Goal: Task Accomplishment & Management: Complete application form

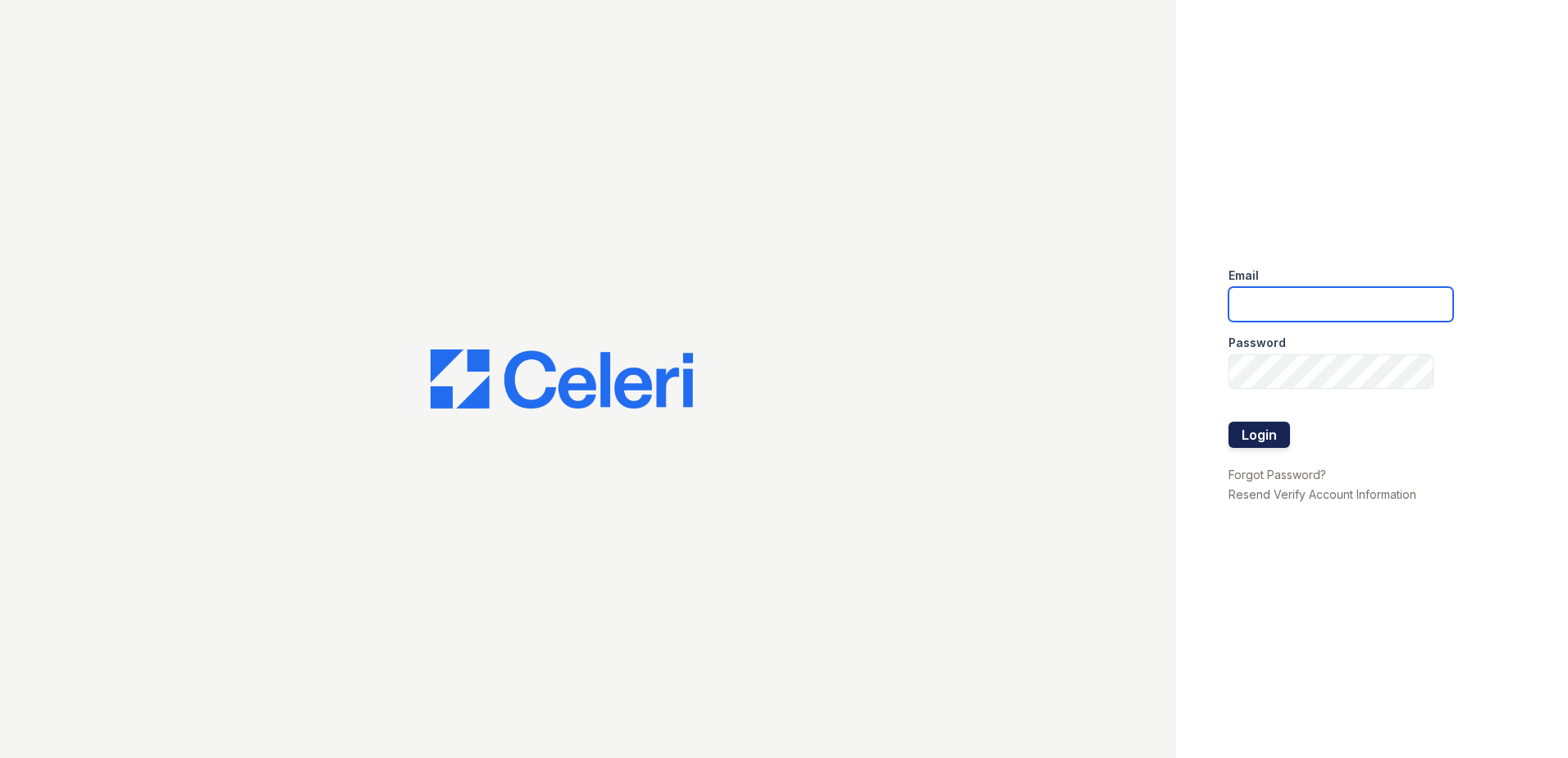
type input "[EMAIL_ADDRESS][DOMAIN_NAME]"
click at [1268, 436] on button "Login" at bounding box center [1259, 435] width 62 height 26
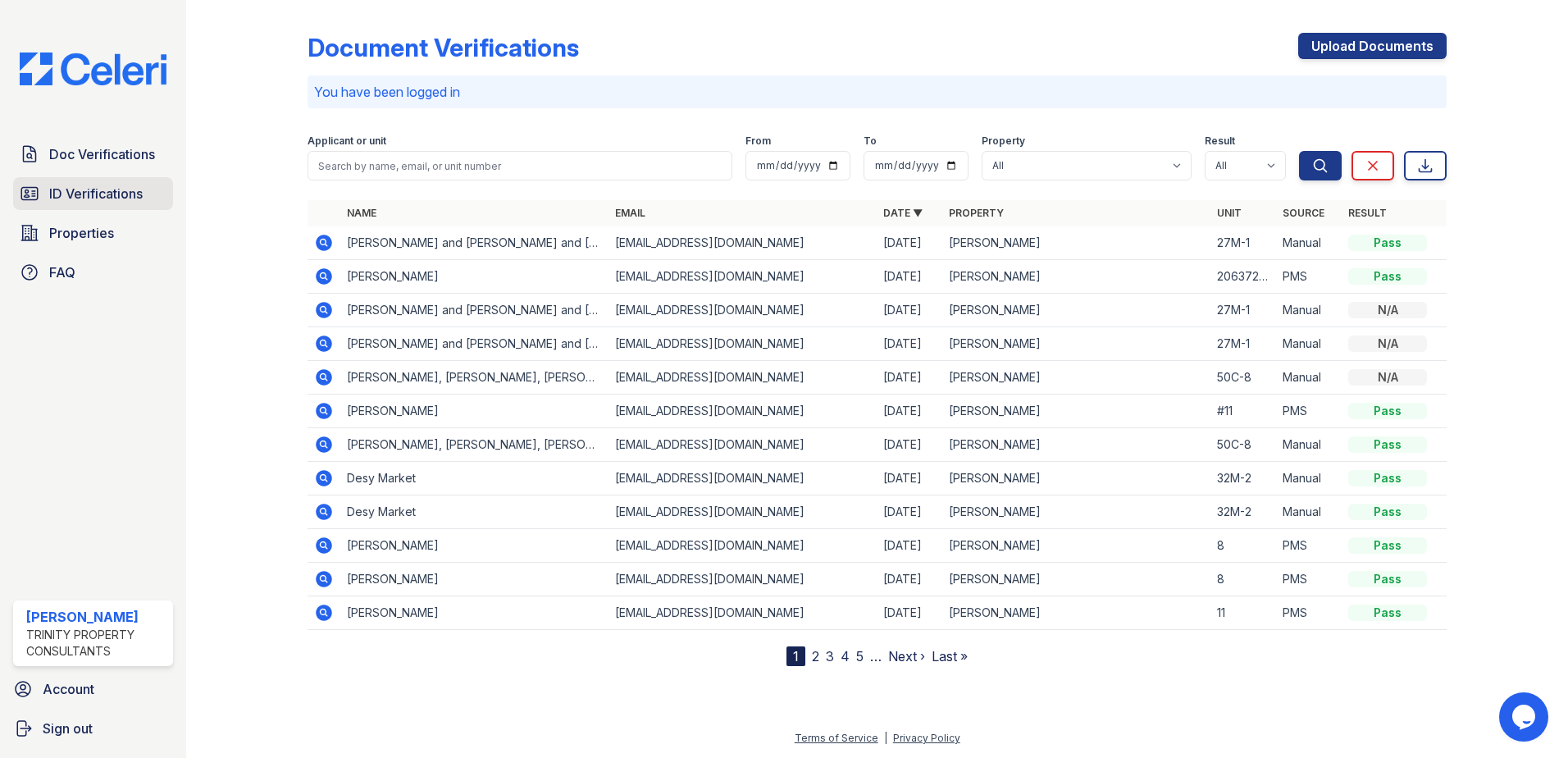
click at [98, 185] on span "ID Verifications" at bounding box center [96, 193] width 93 height 19
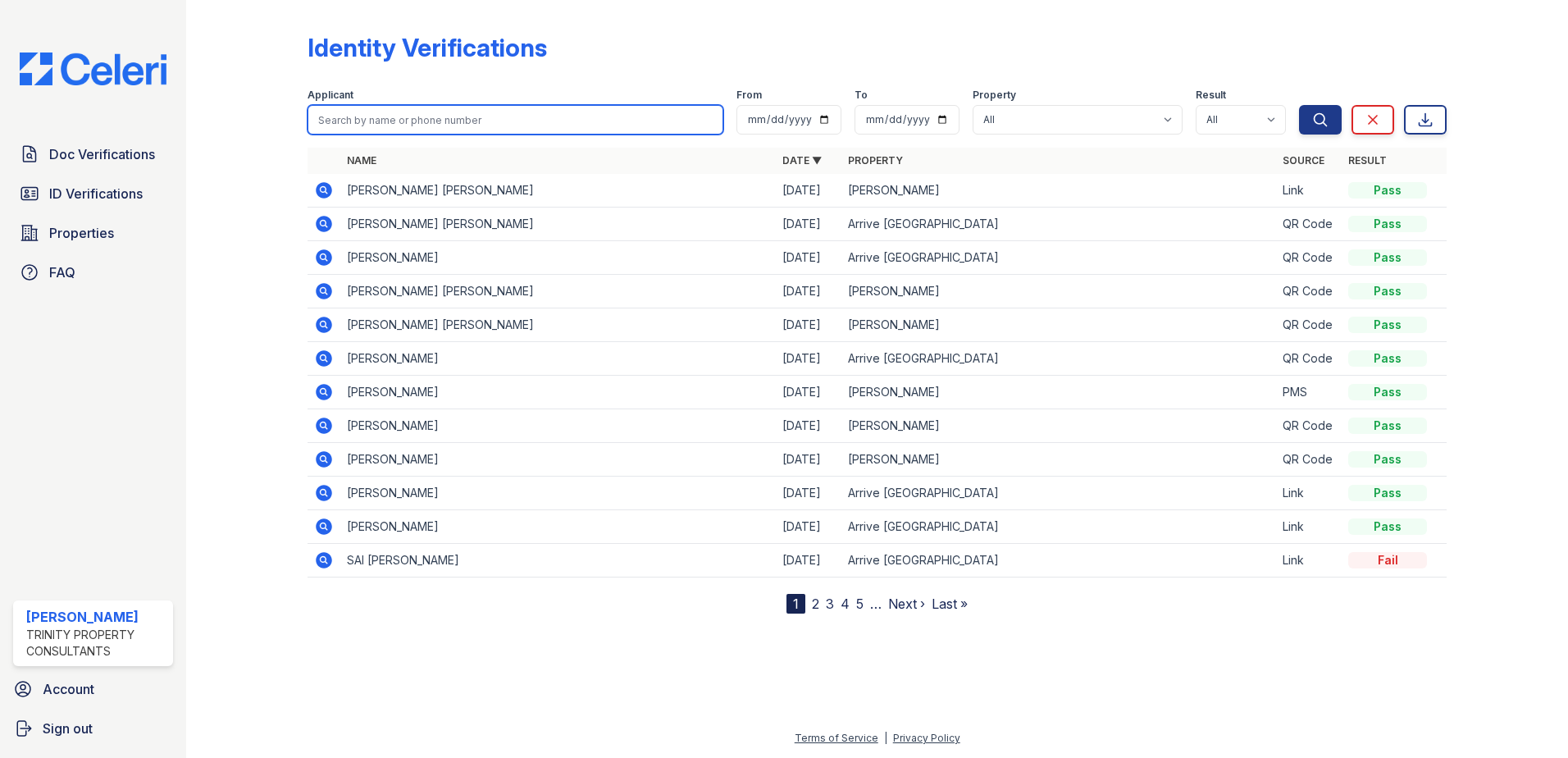
click at [483, 129] on input "search" at bounding box center [515, 120] width 416 height 30
type input "doaa"
click at [1299, 105] on button "Search" at bounding box center [1320, 120] width 43 height 30
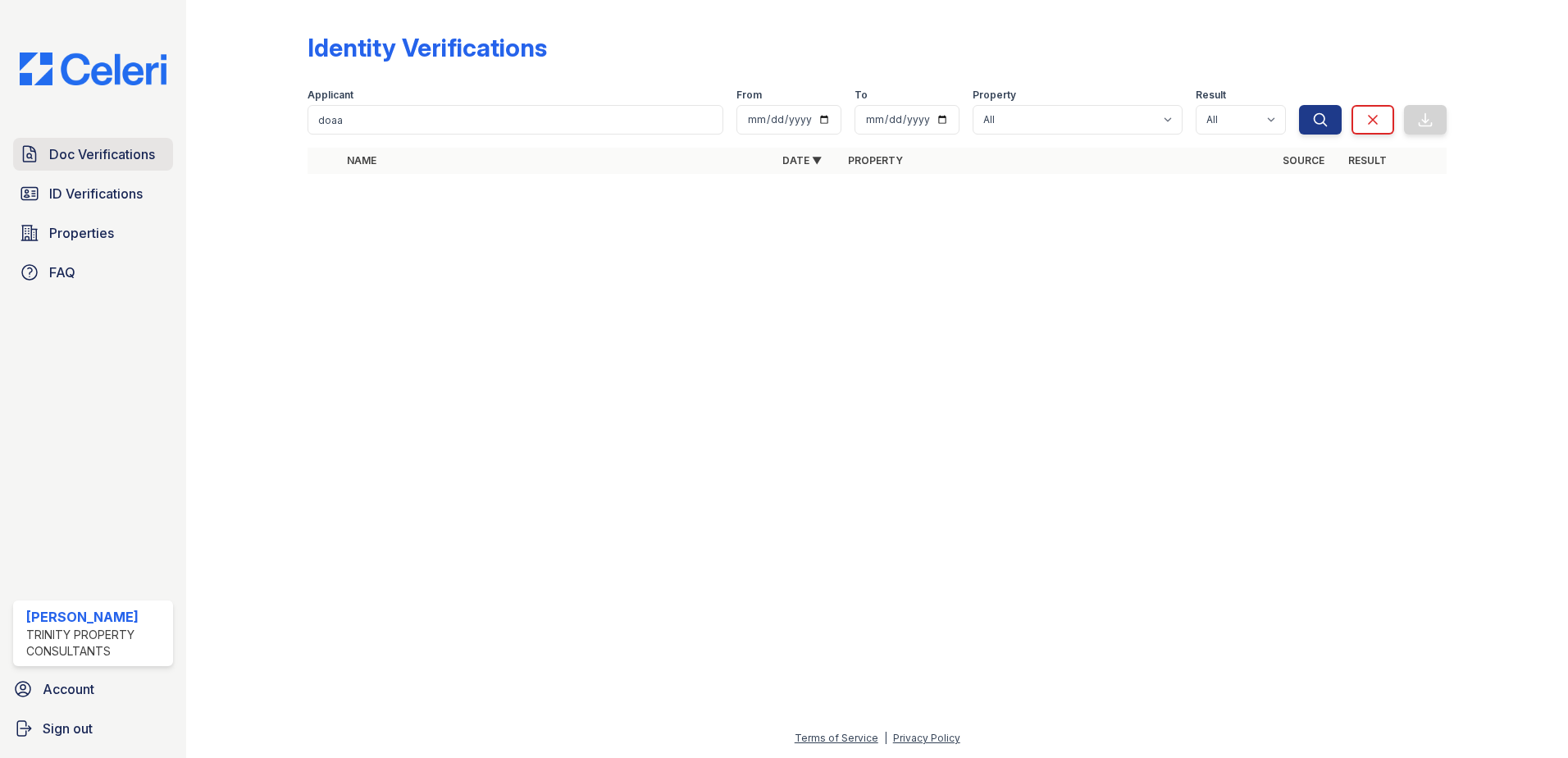
click at [107, 157] on span "Doc Verifications" at bounding box center [102, 154] width 105 height 19
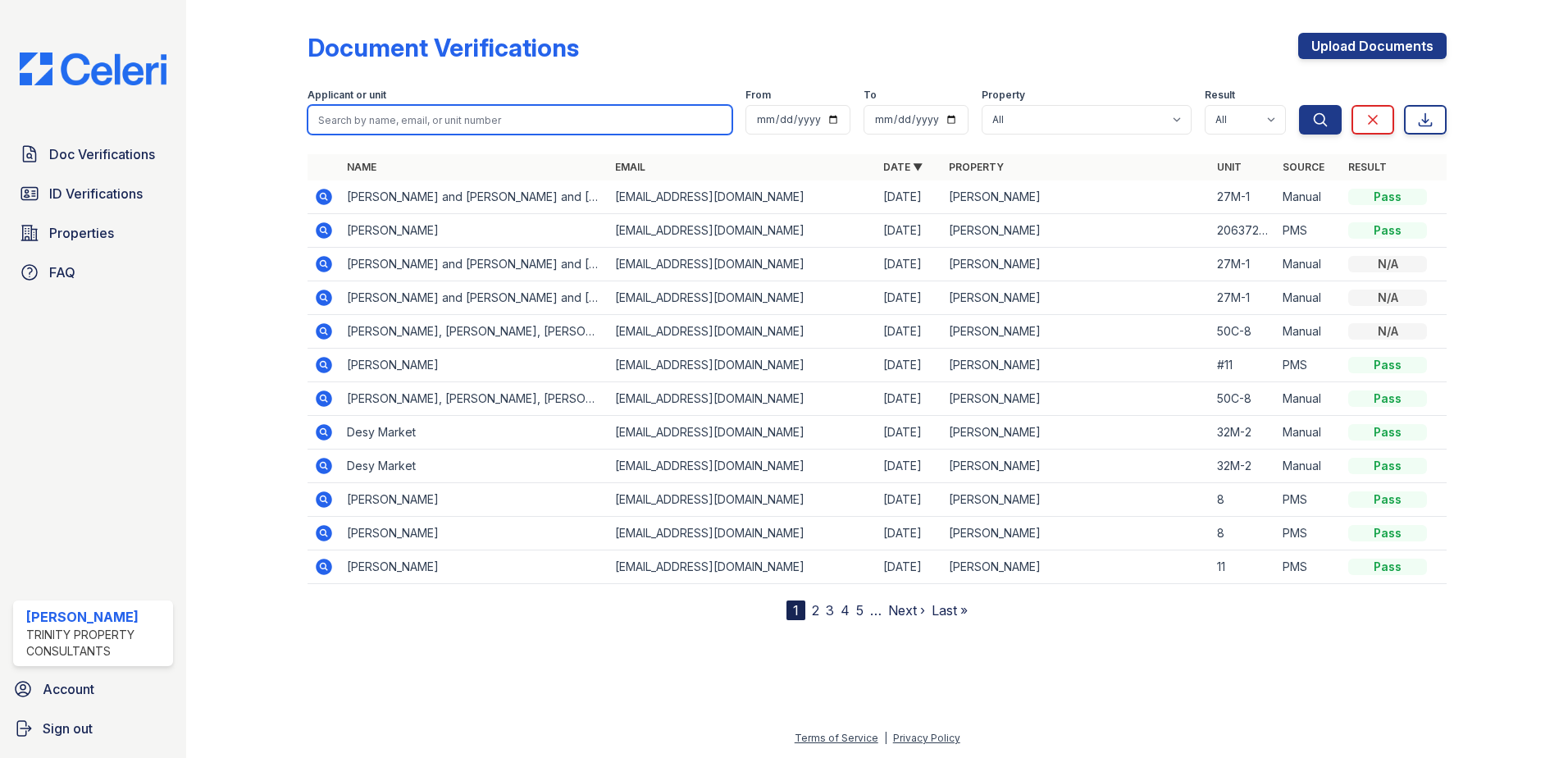
click at [470, 126] on input "search" at bounding box center [519, 120] width 425 height 30
type input "doaa"
click at [1299, 105] on button "Search" at bounding box center [1320, 120] width 43 height 30
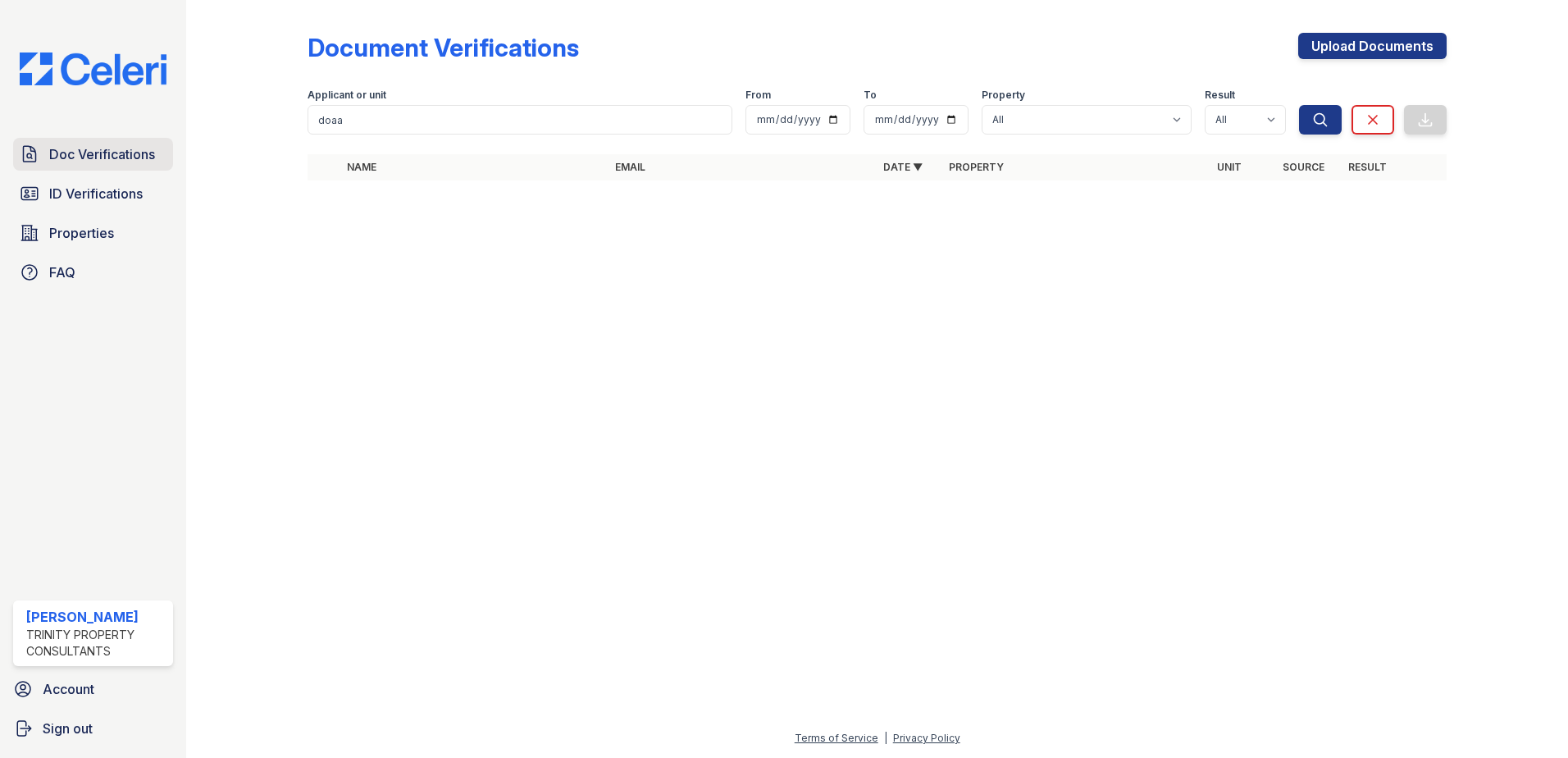
click at [79, 164] on span "Doc Verifications" at bounding box center [102, 154] width 105 height 19
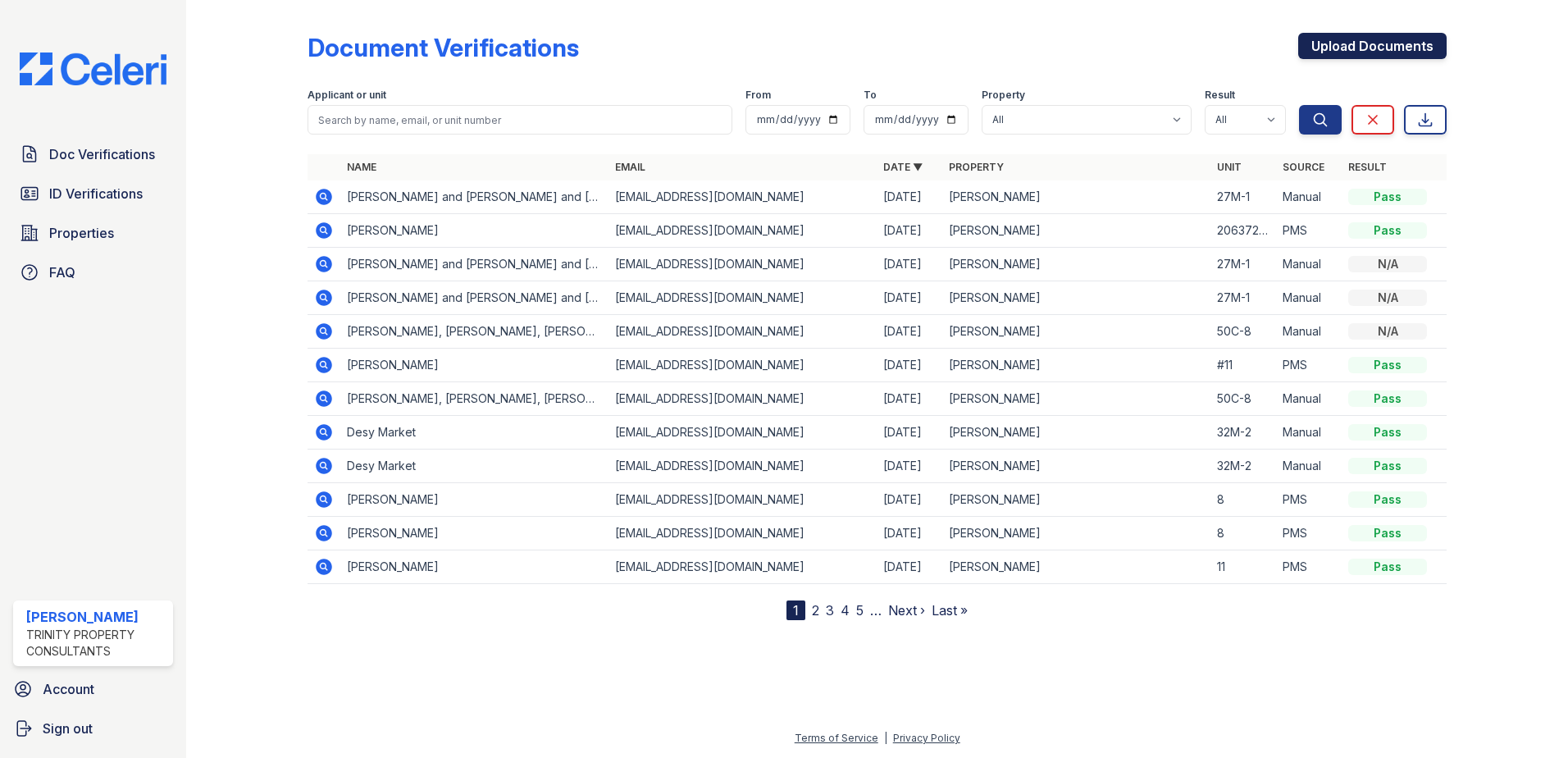
click at [1358, 53] on link "Upload Documents" at bounding box center [1372, 46] width 149 height 26
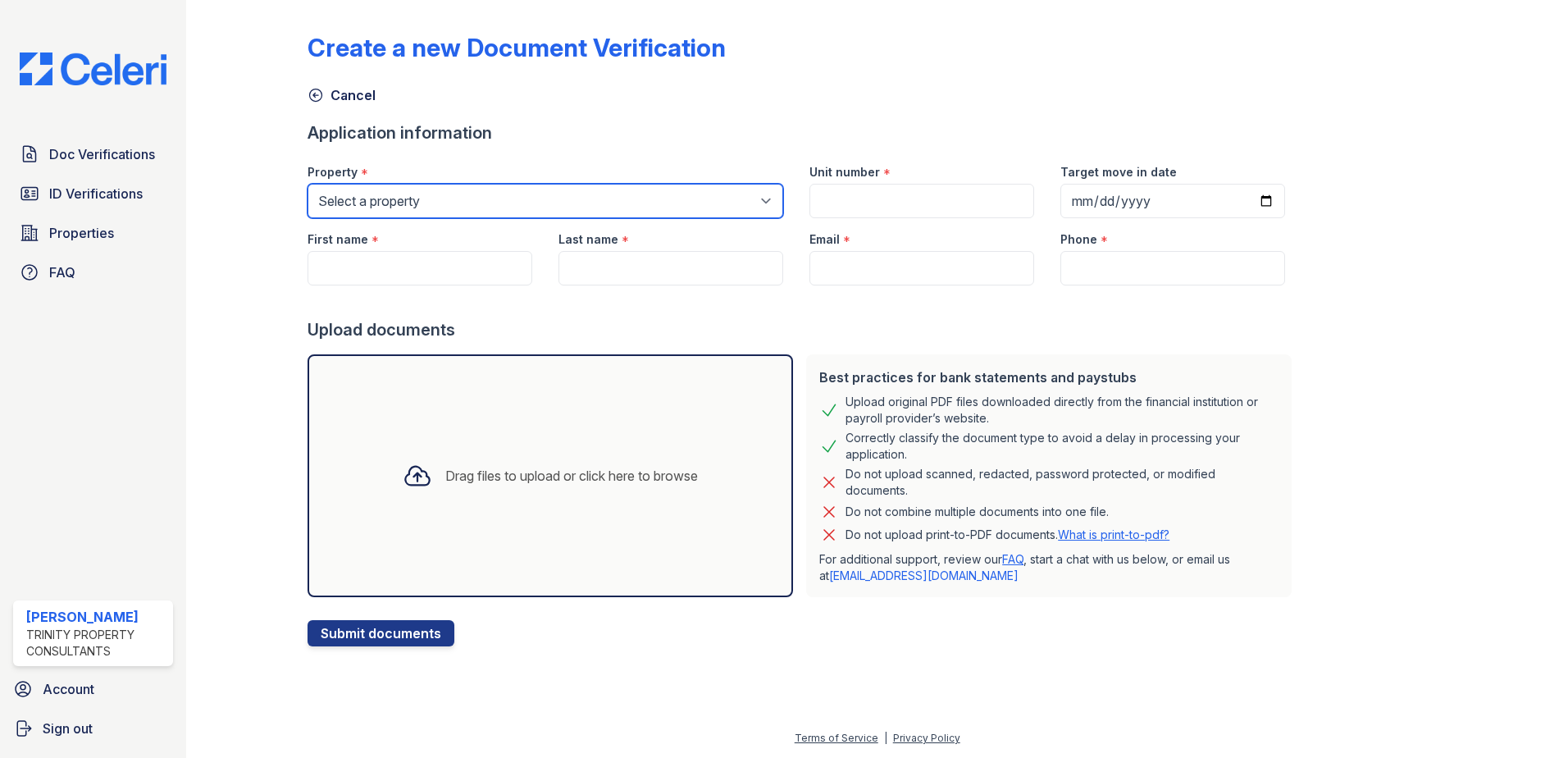
click at [576, 209] on select "Select a property Arrive Malden ReNew Waltham" at bounding box center [545, 200] width 475 height 34
select select "5260"
click at [308, 184] on select "Select a property Arrive Malden ReNew Waltham" at bounding box center [545, 200] width 475 height 34
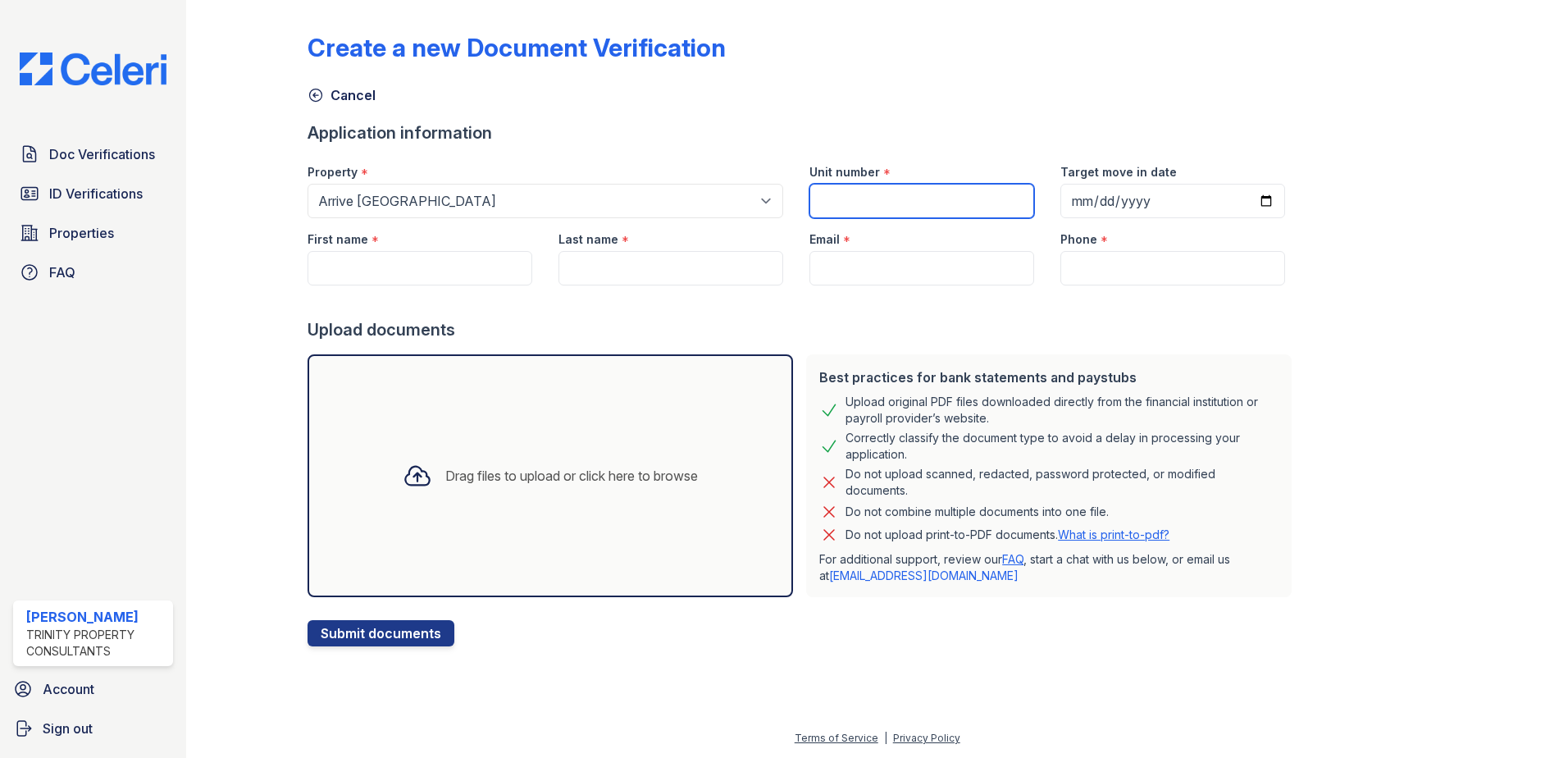
click at [911, 198] on input "Unit number" at bounding box center [922, 200] width 225 height 34
type input "00S-708"
click at [1245, 192] on input "Target move in date" at bounding box center [1173, 200] width 225 height 34
click at [1252, 209] on input "Target move in date" at bounding box center [1173, 200] width 225 height 34
click at [1246, 202] on input "Target move in date" at bounding box center [1173, 200] width 225 height 34
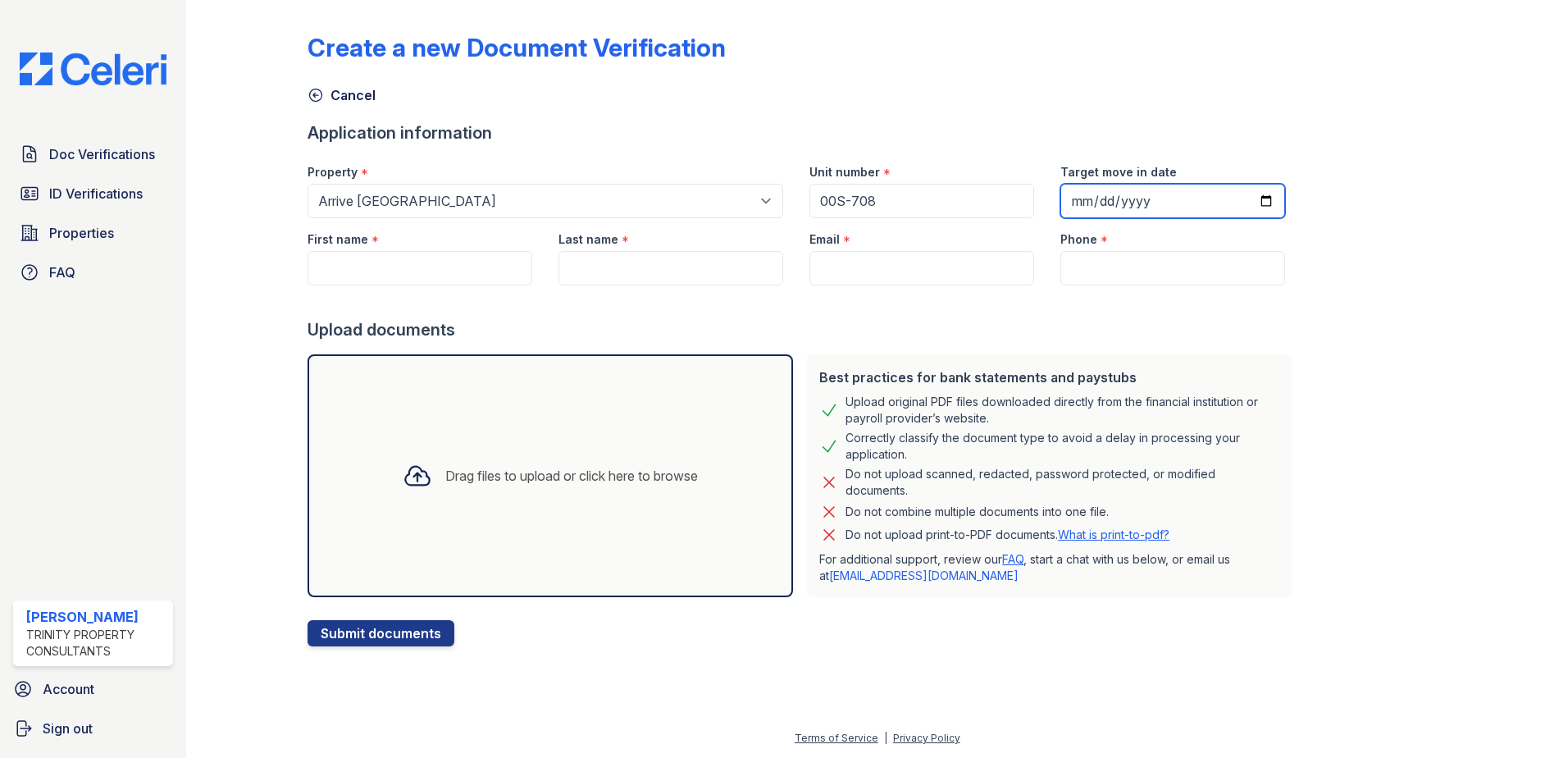
type input "2025-10-03"
click at [458, 239] on div "First name *" at bounding box center [420, 234] width 225 height 33
click at [448, 269] on input "First name" at bounding box center [420, 268] width 225 height 34
type input "Doaa"
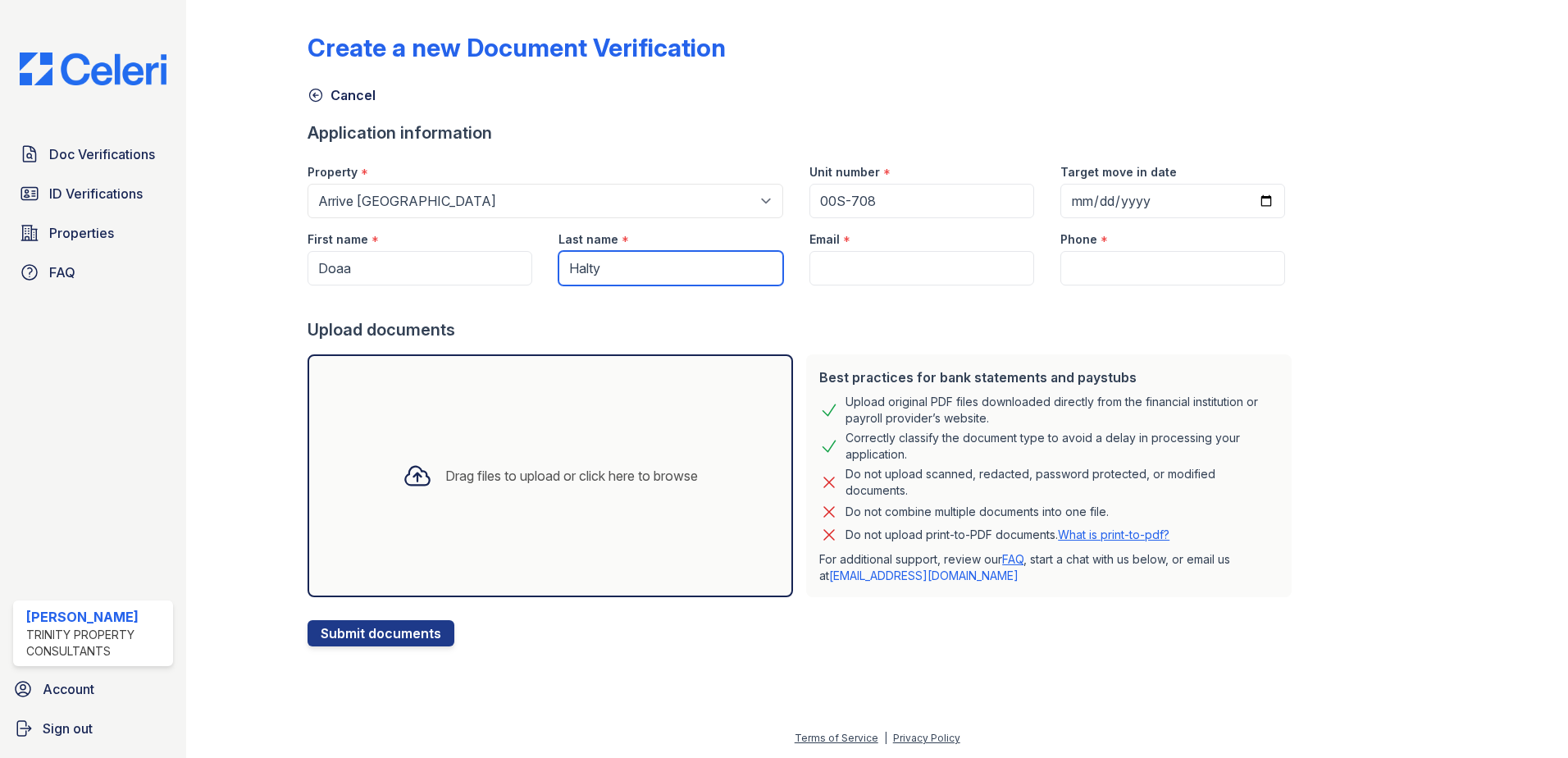
type input "Halty"
click at [874, 270] on input "Email" at bounding box center [922, 268] width 225 height 34
paste input "doaa.halty@gmail.com"
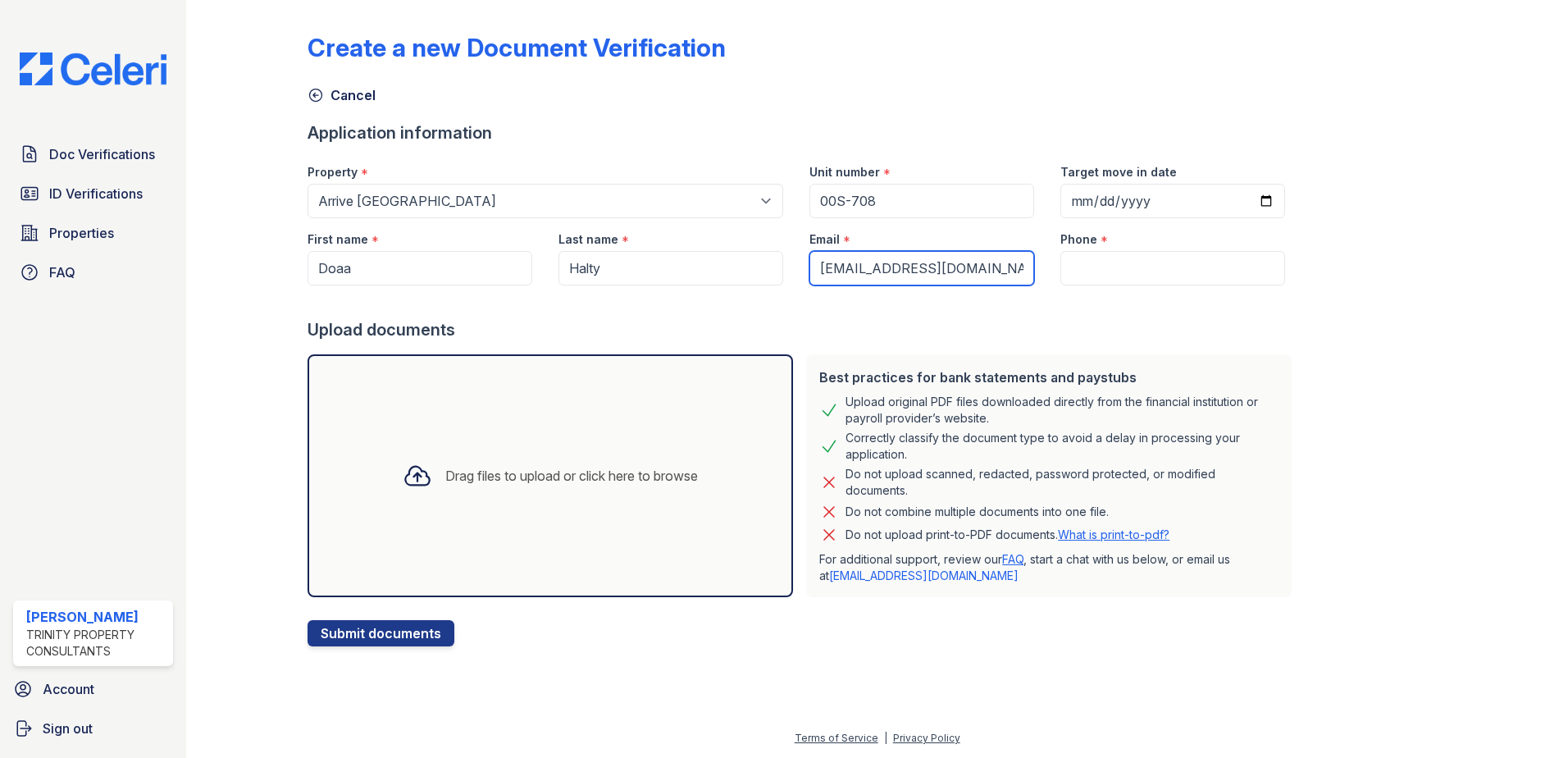
type input "doaa.halty@gmail.com"
click at [1114, 265] on input "Phone" at bounding box center [1173, 268] width 225 height 34
click at [1100, 267] on input "Phone" at bounding box center [1173, 268] width 225 height 34
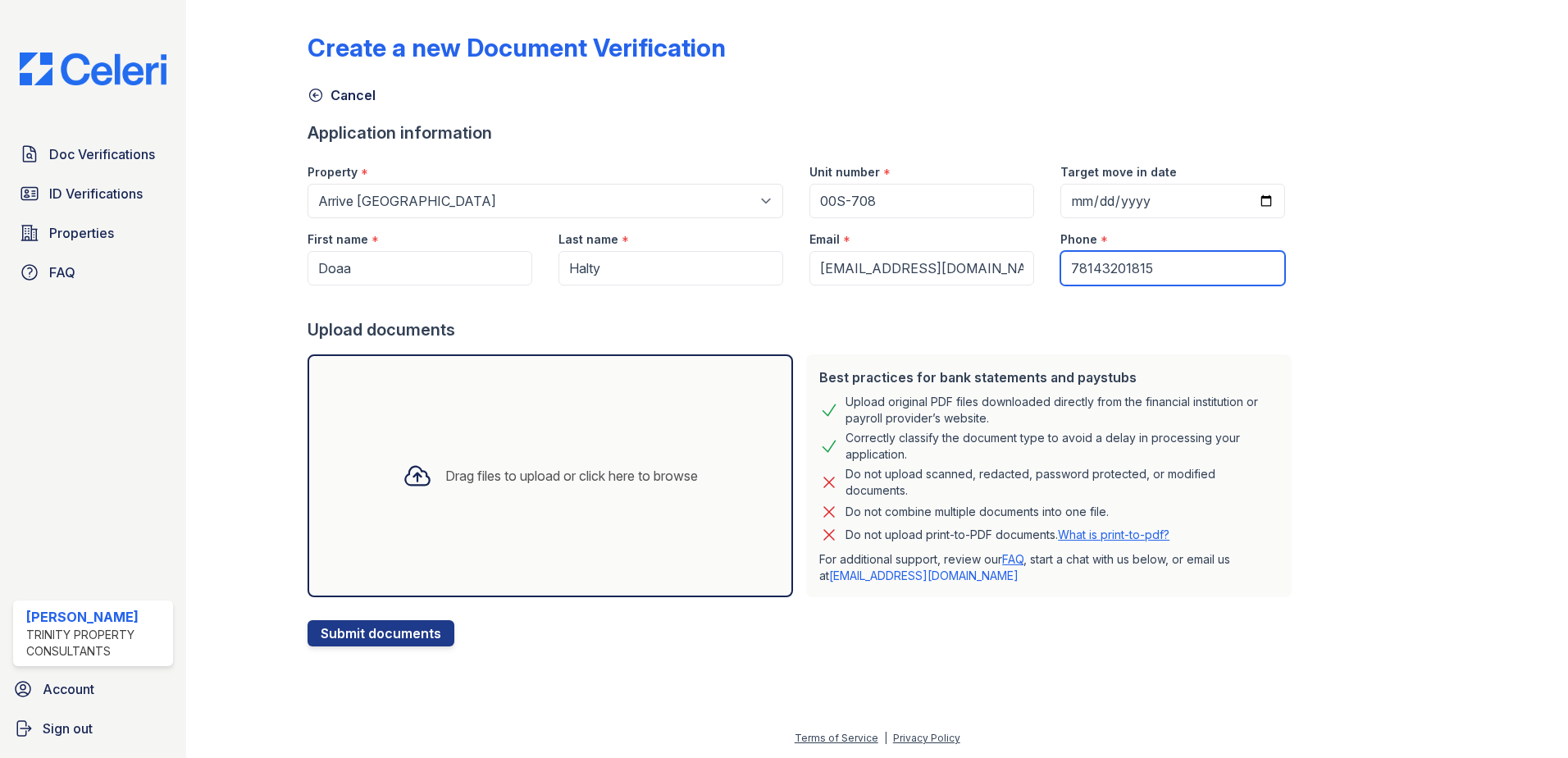
type input "78143201815"
click at [1368, 295] on div "Create a new Document Verification Cancel Application information Property * Se…" at bounding box center [877, 326] width 1139 height 640
click at [451, 473] on div "Drag files to upload or click here to browse" at bounding box center [571, 476] width 252 height 19
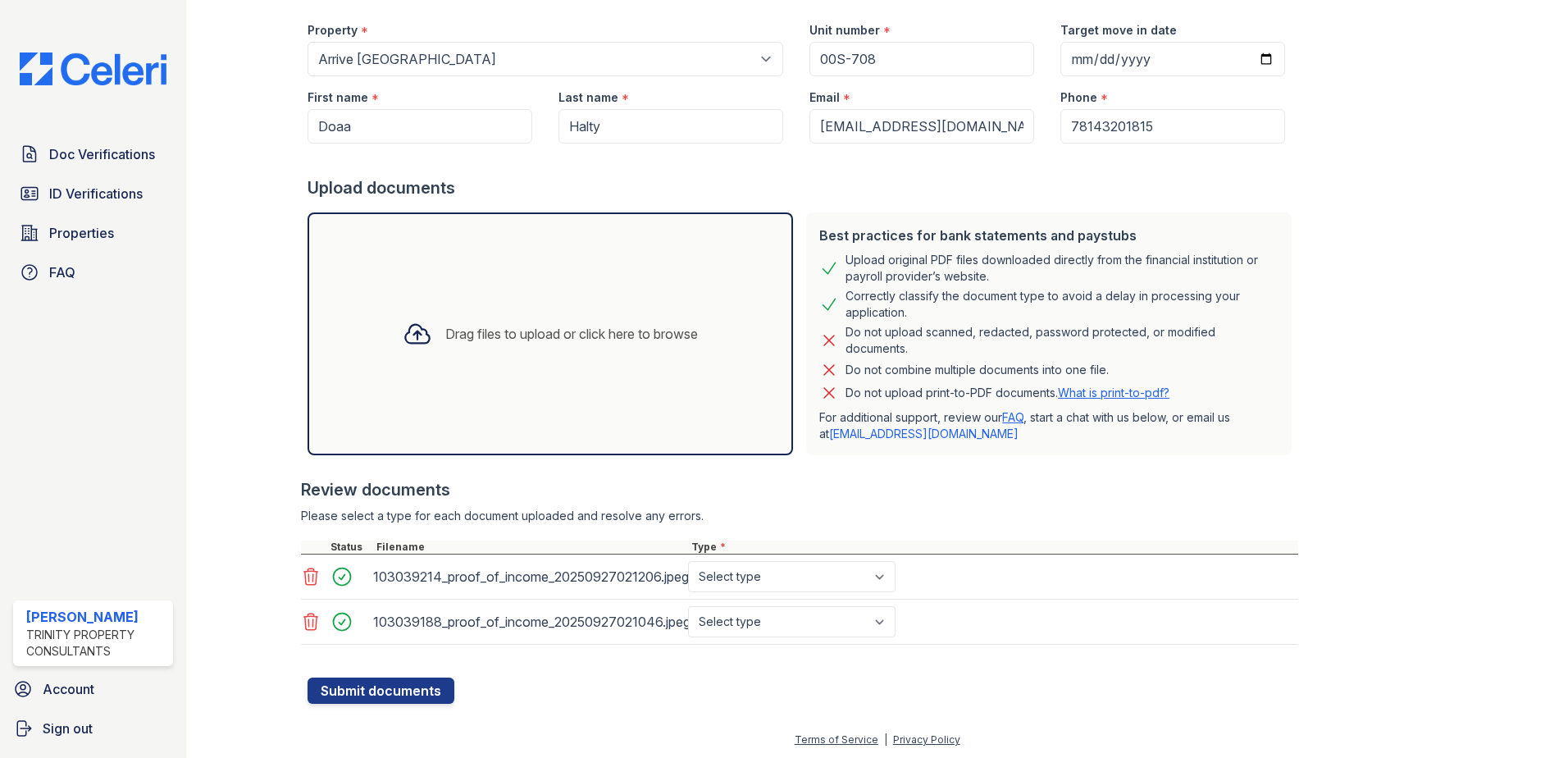
scroll to position [143, 0]
click at [814, 582] on select "Select type Paystub Bank Statement Offer Letter Tax Documents Benefit Award Let…" at bounding box center [792, 574] width 207 height 31
select select "paystub"
click at [688, 559] on select "Select type Paystub Bank Statement Offer Letter Tax Documents Benefit Award Let…" at bounding box center [792, 574] width 207 height 31
click at [811, 619] on select "Select type Paystub Bank Statement Offer Letter Tax Documents Benefit Award Let…" at bounding box center [792, 620] width 207 height 31
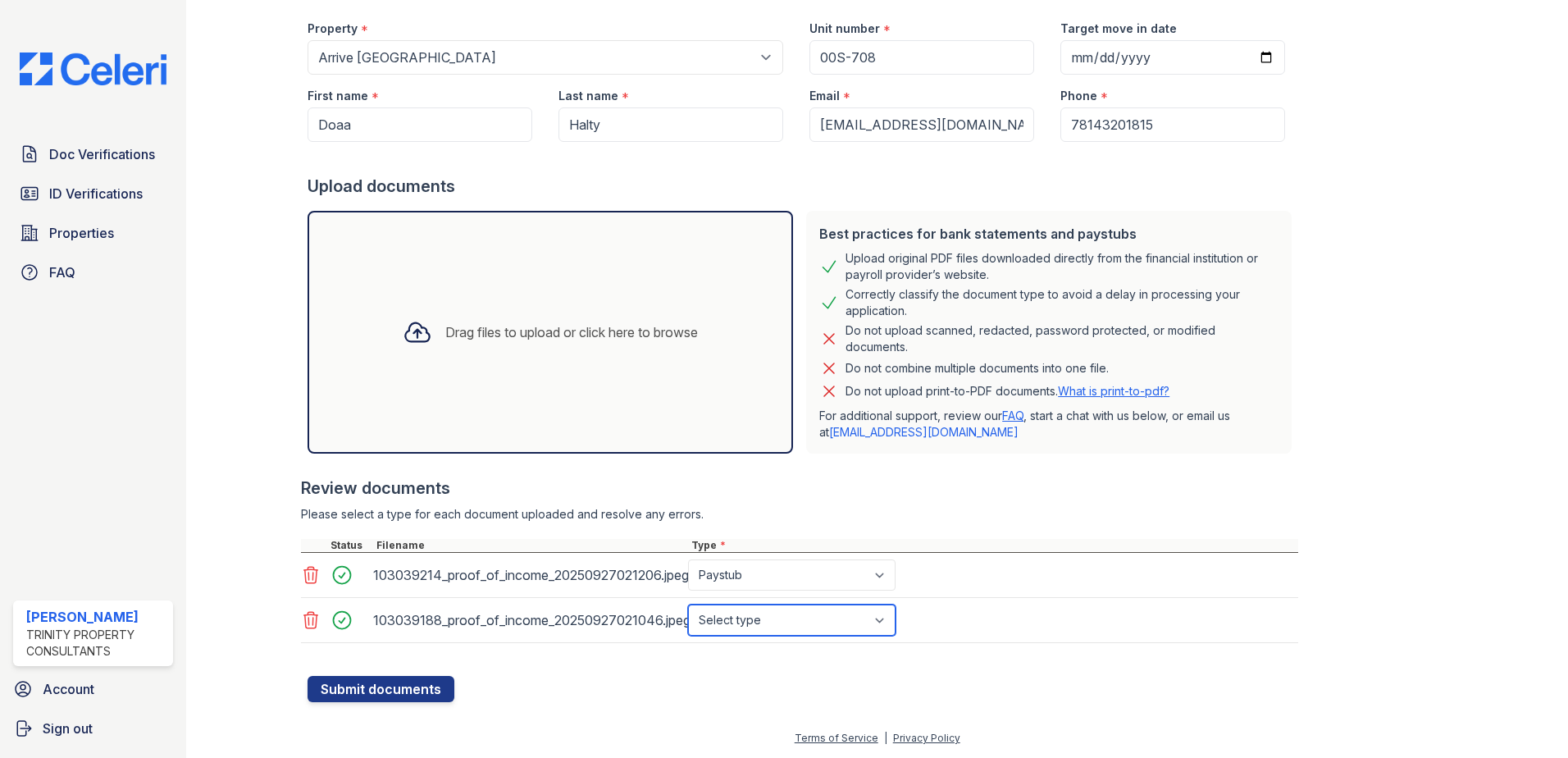
select select "paystub"
click at [688, 605] on select "Select type Paystub Bank Statement Offer Letter Tax Documents Benefit Award Let…" at bounding box center [792, 620] width 207 height 31
click at [711, 689] on form "Application information Property * Select a property Arrive Malden ReNew Waltha…" at bounding box center [802, 340] width 991 height 725
click at [375, 689] on button "Submit documents" at bounding box center [381, 689] width 147 height 26
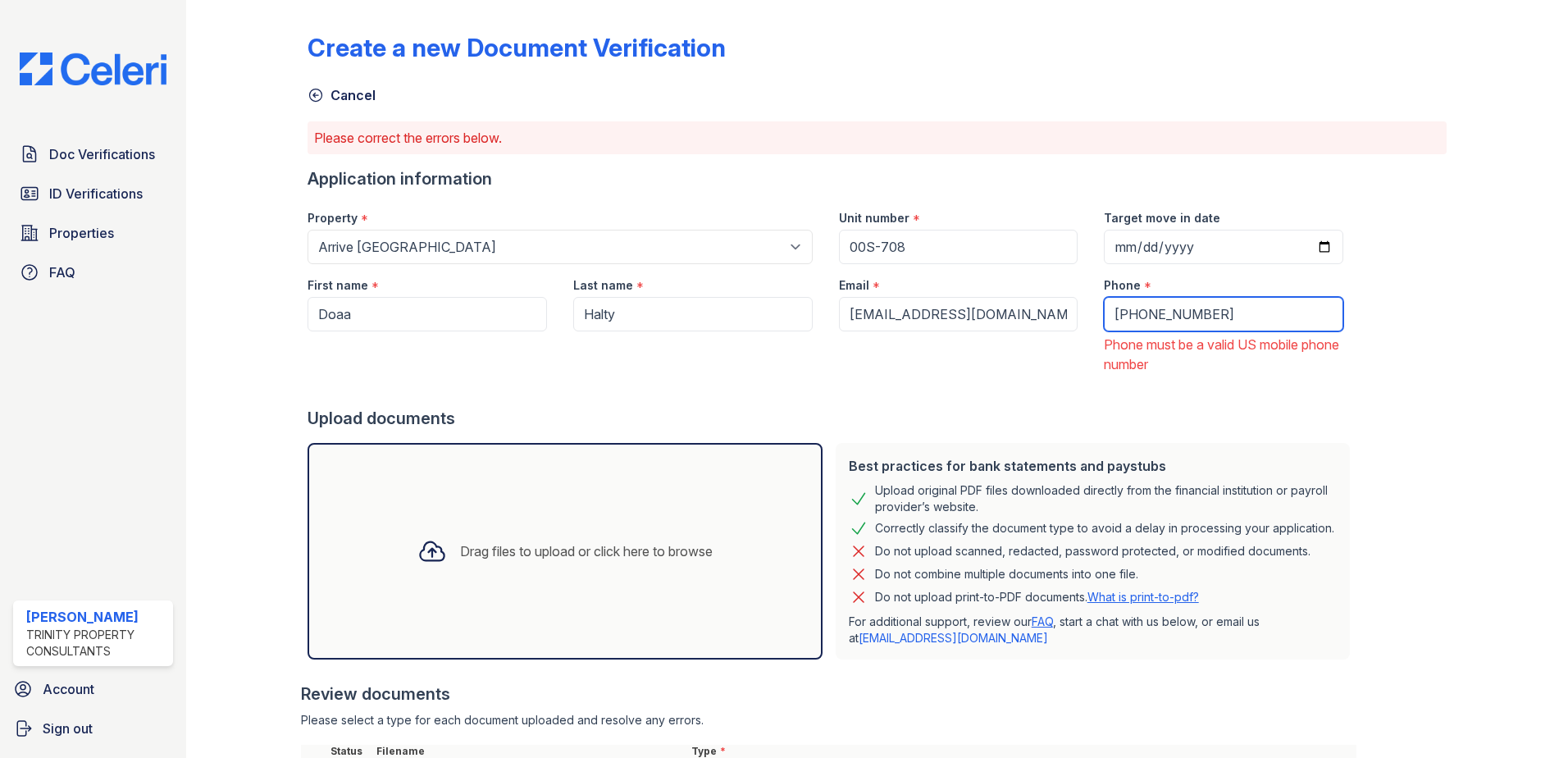
drag, startPoint x: 1229, startPoint y: 310, endPoint x: 989, endPoint y: 314, distance: 240.0
click at [989, 314] on div "First name * Doaa Last name * Halty Email * doaa.halty@gmail.com Phone * +78143…" at bounding box center [825, 319] width 1063 height 110
click at [1104, 316] on input "Phone" at bounding box center [1223, 314] width 240 height 34
type input "7814201815"
click at [1391, 288] on div "Create a new Document Verification Cancel Please correct the errors below. Appl…" at bounding box center [877, 457] width 1139 height 902
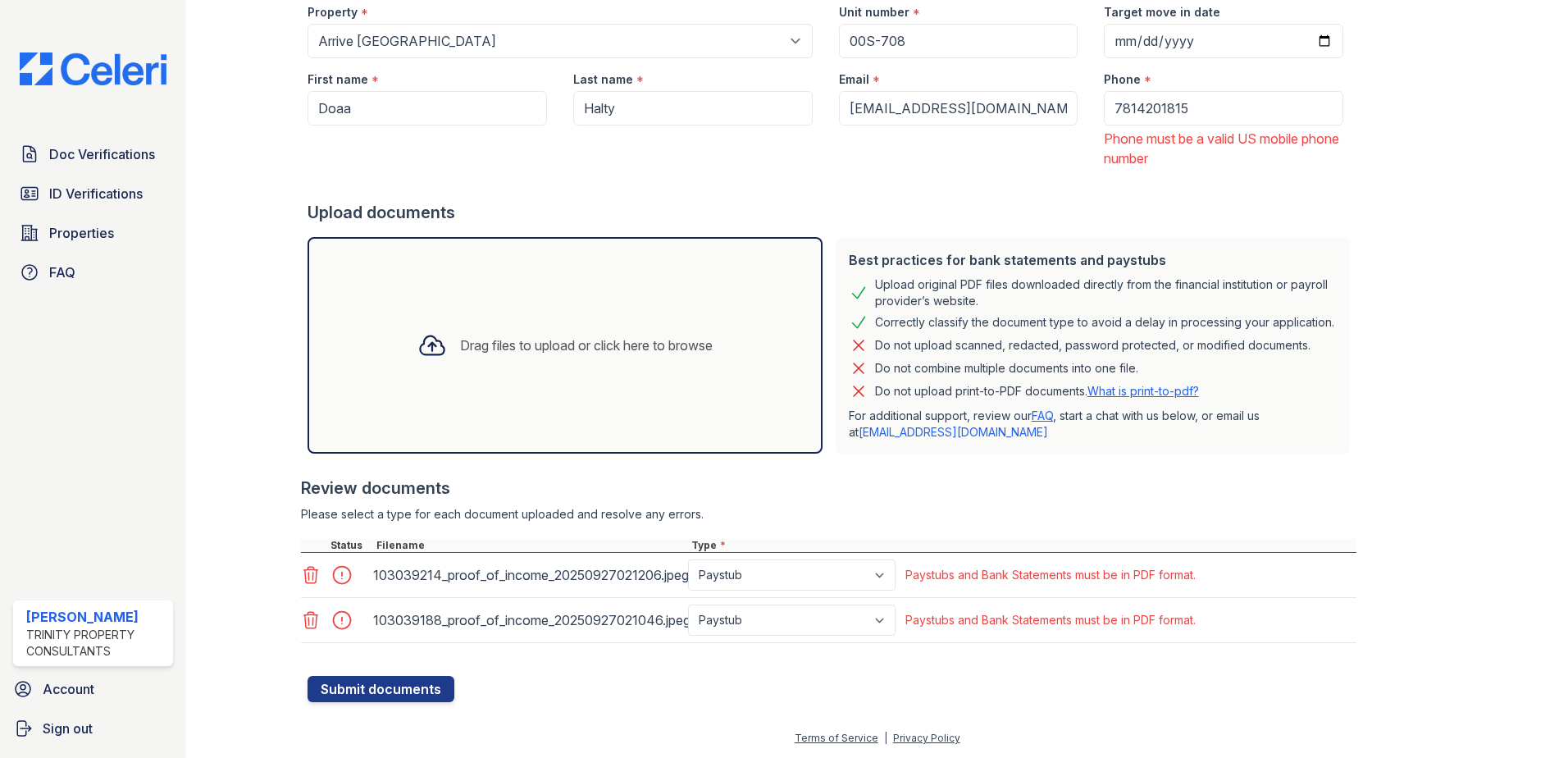
scroll to position [219, 0]
click at [390, 695] on button "Submit documents" at bounding box center [381, 689] width 147 height 26
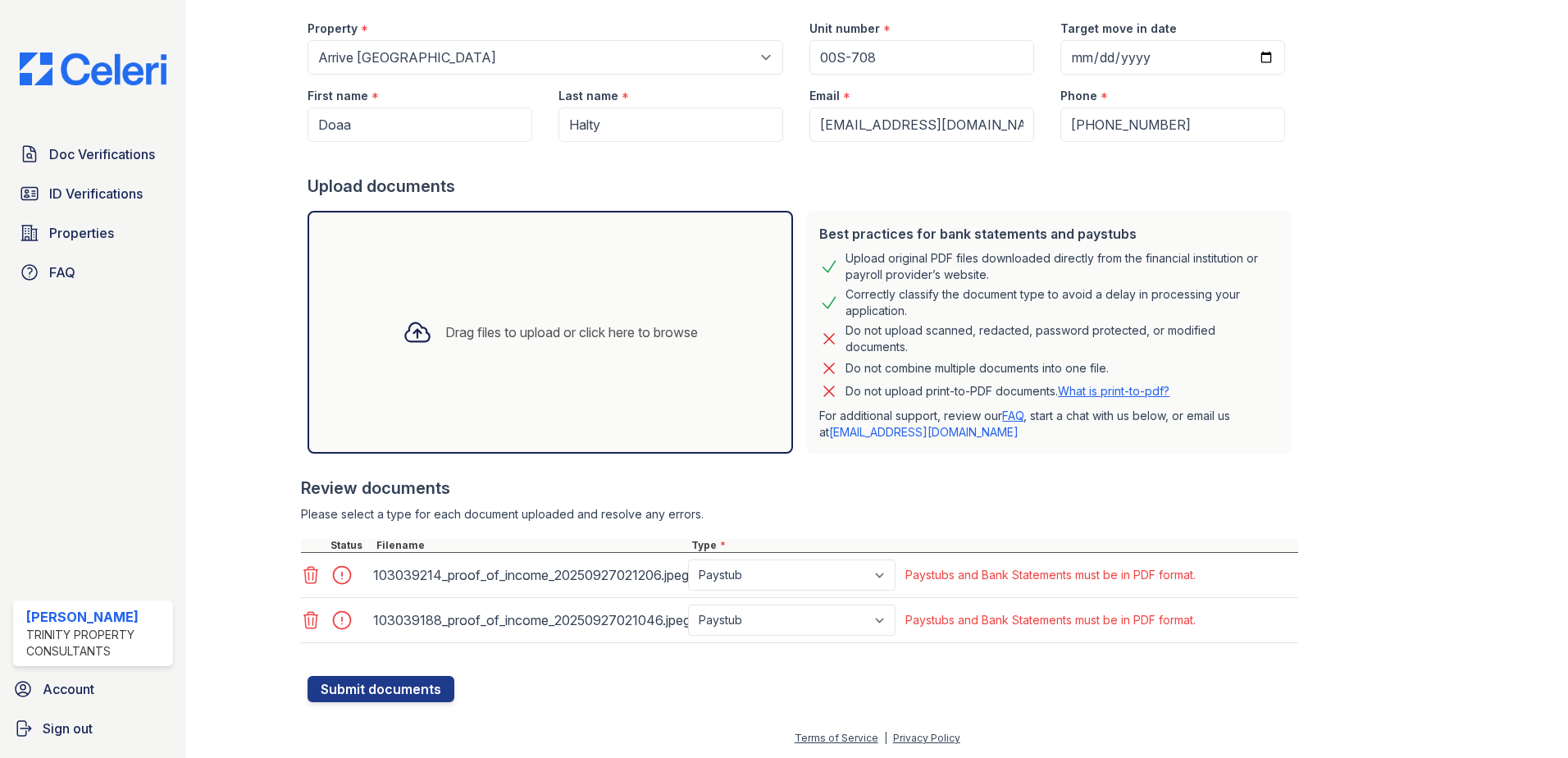
scroll to position [0, 0]
